Goal: Task Accomplishment & Management: Complete application form

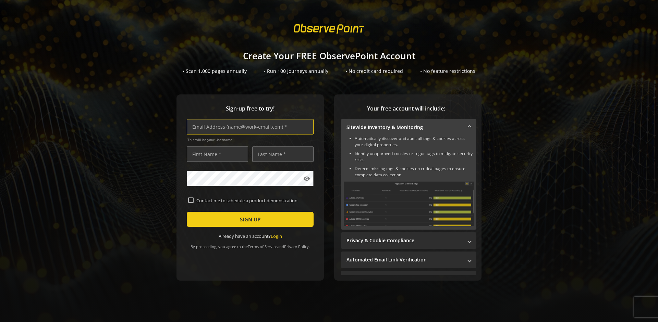
click at [248, 127] on input "text" at bounding box center [250, 126] width 127 height 15
type input "[EMAIL_ADDRESS][DOMAIN_NAME]"
click at [216, 154] on input "text" at bounding box center [217, 154] width 61 height 15
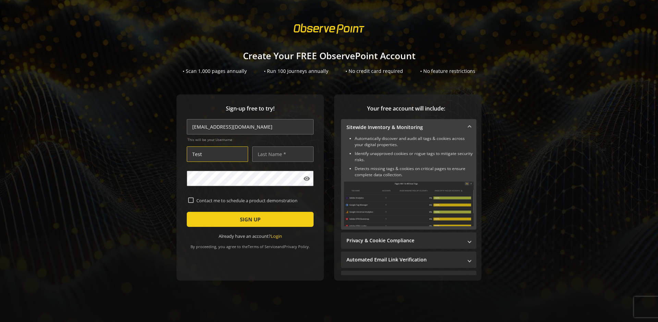
type input "Test"
click at [281, 154] on input "text" at bounding box center [282, 154] width 61 height 15
type input "Test"
click at [248, 220] on span "SIGN UP" at bounding box center [250, 219] width 21 height 12
